Goal: Task Accomplishment & Management: Complete application form

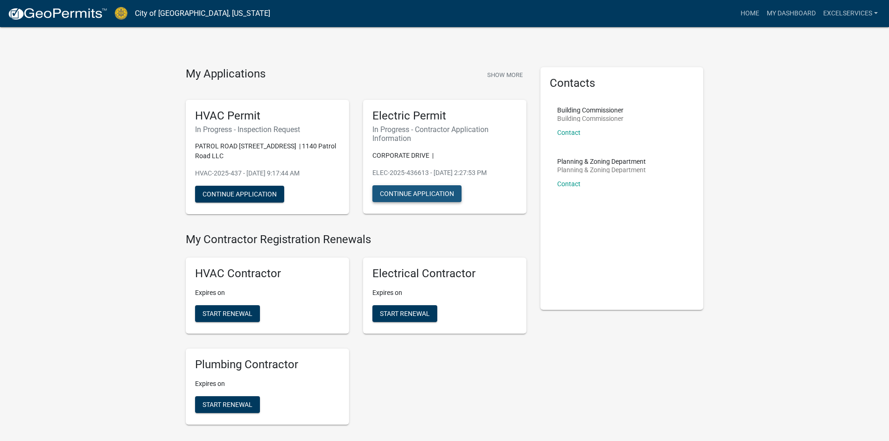
click at [421, 189] on button "Continue Application" at bounding box center [416, 193] width 89 height 17
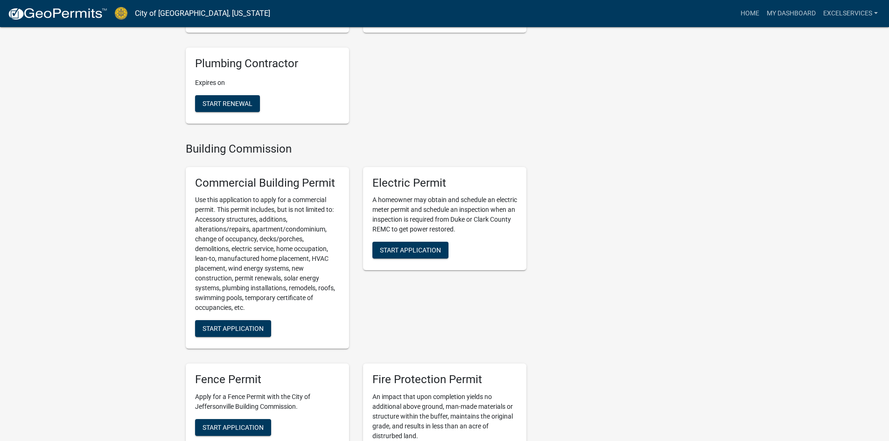
scroll to position [327, 0]
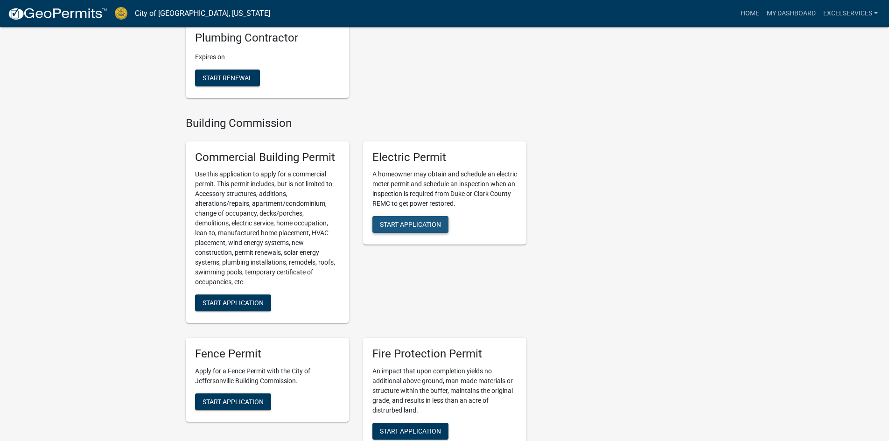
click at [402, 222] on span "Start Application" at bounding box center [410, 224] width 61 height 7
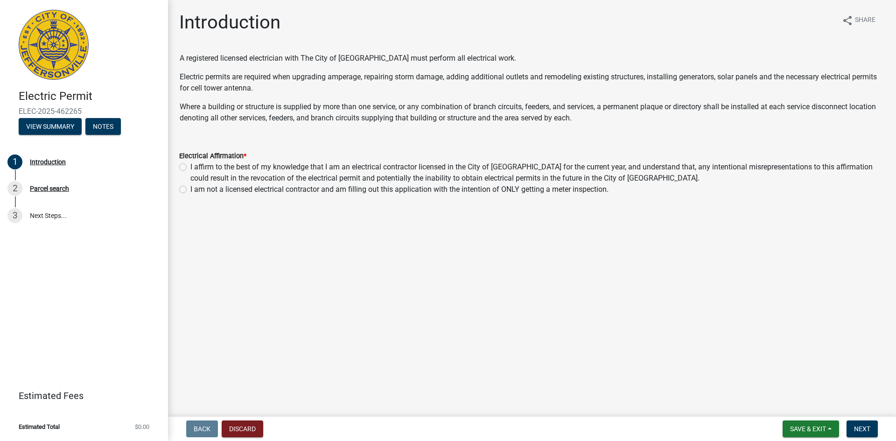
click at [190, 169] on label "I affirm to the best of my knowledge that I am an electrical contractor license…" at bounding box center [537, 172] width 694 height 22
click at [190, 168] on input "I affirm to the best of my knowledge that I am an electrical contractor license…" at bounding box center [193, 164] width 6 height 6
radio input "true"
click at [719, 431] on button "Next" at bounding box center [861, 428] width 31 height 17
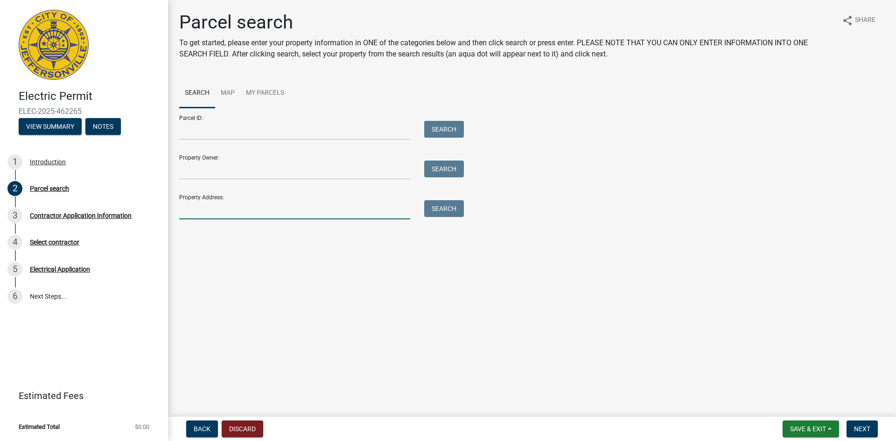
click at [220, 211] on input "Property Address:" at bounding box center [294, 209] width 231 height 19
type input "5316"
click at [438, 204] on button "Search" at bounding box center [444, 208] width 40 height 17
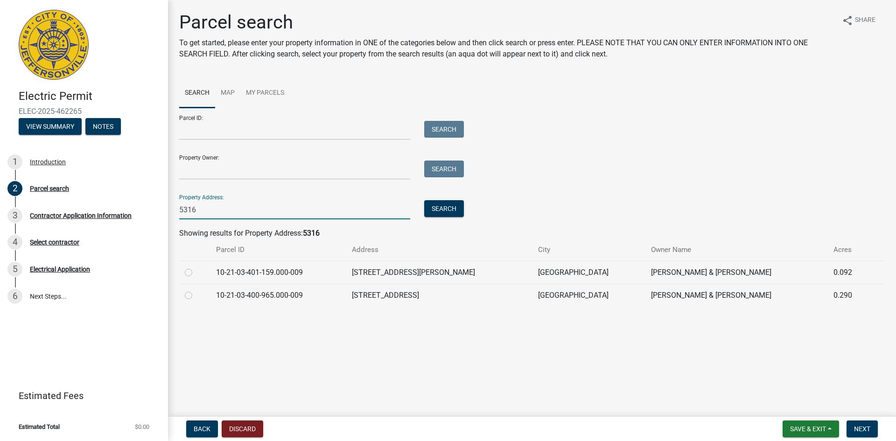
drag, startPoint x: 203, startPoint y: 208, endPoint x: 168, endPoint y: 209, distance: 34.5
click at [168, 209] on div "Parcel search To get started, please enter your property information in ONE of …" at bounding box center [532, 163] width 728 height 304
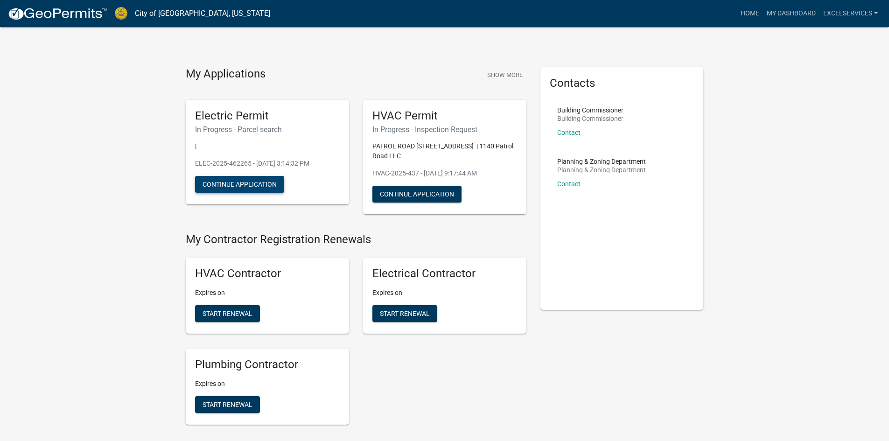
click at [239, 183] on button "Continue Application" at bounding box center [239, 184] width 89 height 17
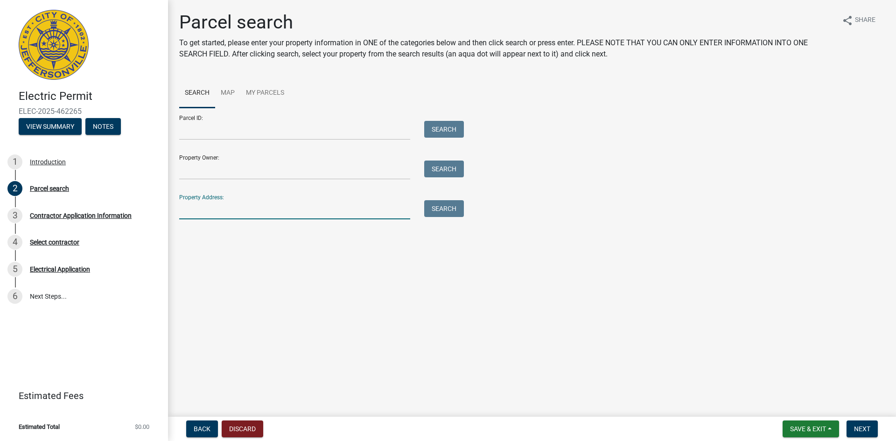
click at [225, 214] on input "Property Address:" at bounding box center [294, 209] width 231 height 19
type input "highway 62"
click at [438, 211] on button "Search" at bounding box center [444, 208] width 40 height 17
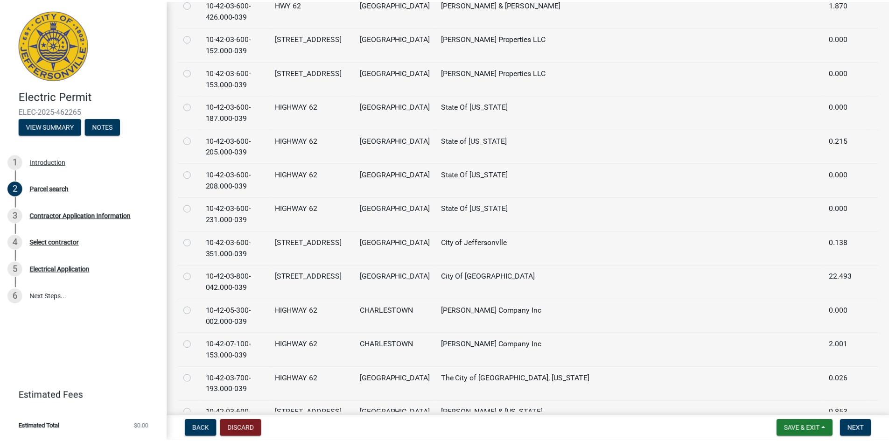
scroll to position [1811, 0]
